Goal: Check status: Check status

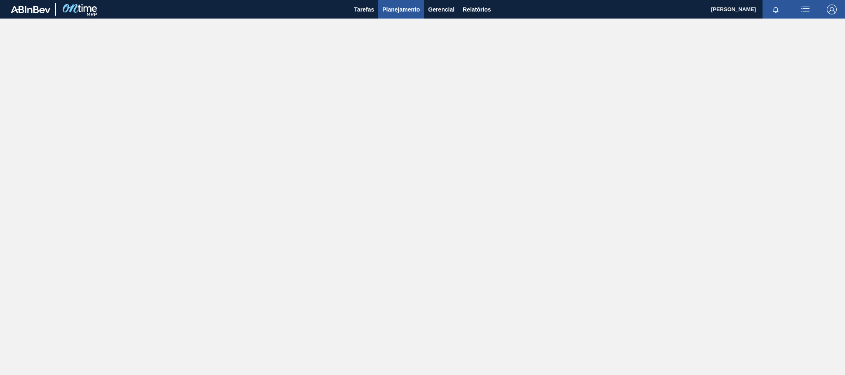
click at [396, 3] on button "Planejamento" at bounding box center [401, 9] width 46 height 19
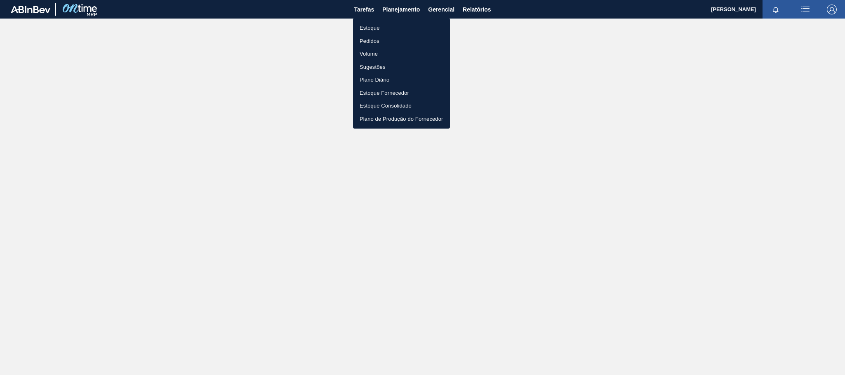
click at [398, 28] on li "Estoque" at bounding box center [401, 27] width 97 height 13
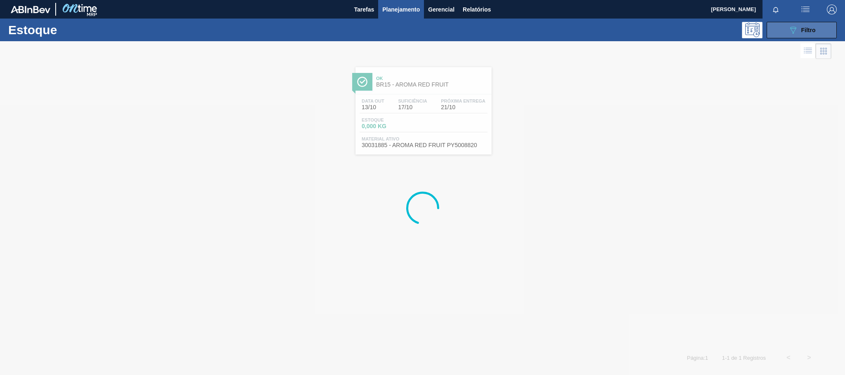
click at [787, 26] on button "089F7B8B-B2A5-4AFE-B5C0-19BA573D28AC Filtro" at bounding box center [802, 30] width 70 height 16
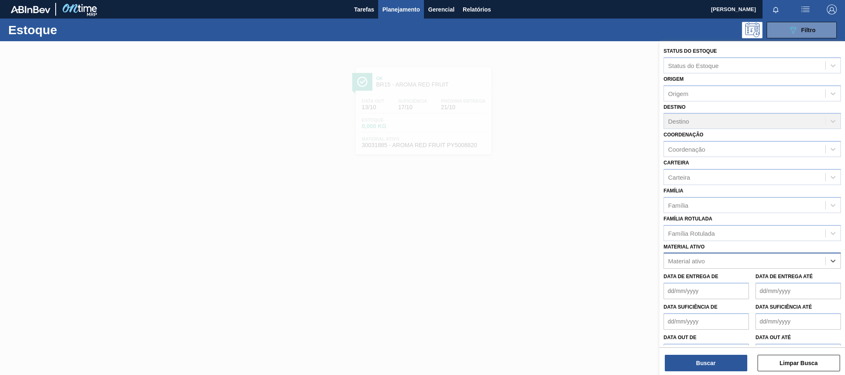
paste ativo "30030365"
type ativo "30030365"
click at [750, 283] on div "30030365 - ROT PLAST 15L AH PC BLACK NIV24" at bounding box center [752, 281] width 177 height 15
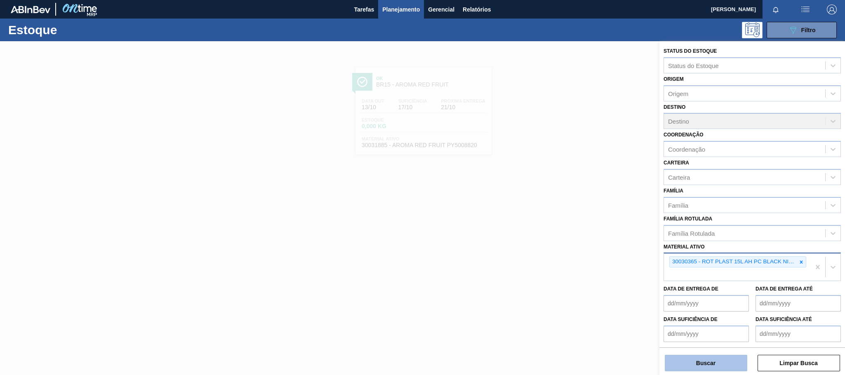
click at [724, 367] on button "Buscar" at bounding box center [706, 363] width 82 height 16
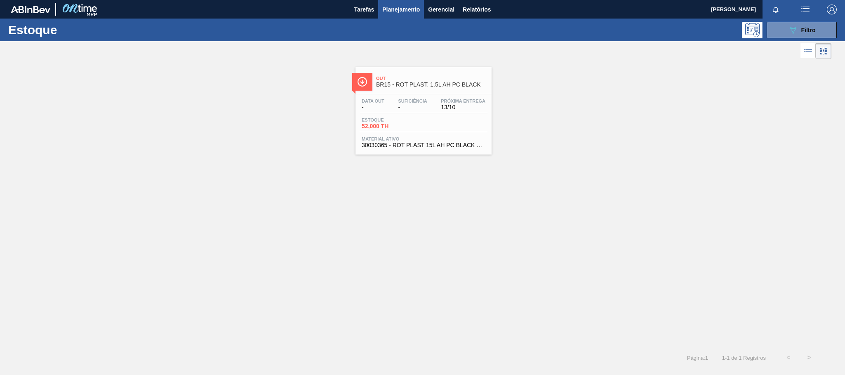
click at [381, 108] on span "-" at bounding box center [373, 107] width 23 height 6
